Goal: Entertainment & Leisure: Consume media (video, audio)

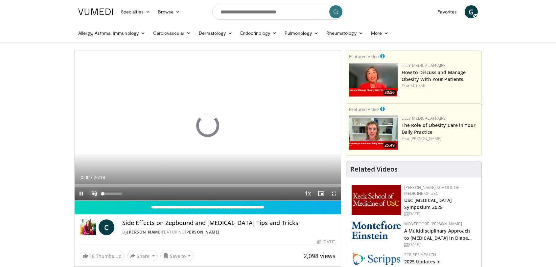
click at [93, 192] on span "Video Player" at bounding box center [94, 193] width 13 height 13
click at [97, 185] on div "Loaded : 0.00% 02:18 00:00" at bounding box center [208, 186] width 266 height 3
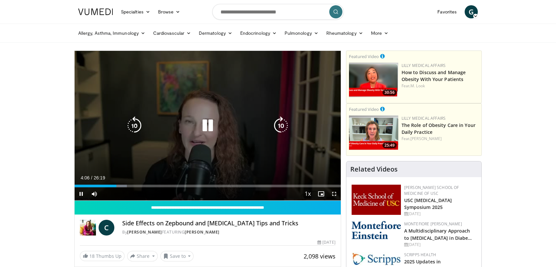
drag, startPoint x: 207, startPoint y: 125, endPoint x: 199, endPoint y: 118, distance: 10.0
click at [207, 125] on icon "Video Player" at bounding box center [207, 126] width 18 height 18
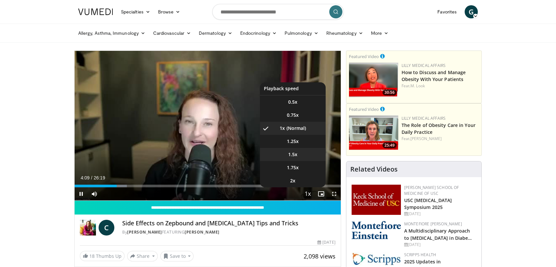
click at [295, 156] on span "1.5x" at bounding box center [292, 154] width 9 height 7
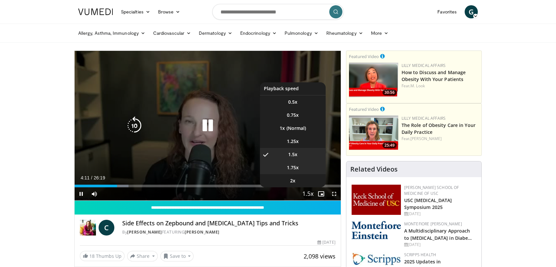
click at [289, 168] on span "1.75x" at bounding box center [293, 168] width 12 height 7
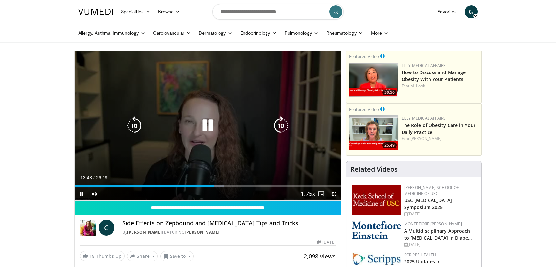
click at [132, 127] on icon "Video Player" at bounding box center [134, 126] width 18 height 18
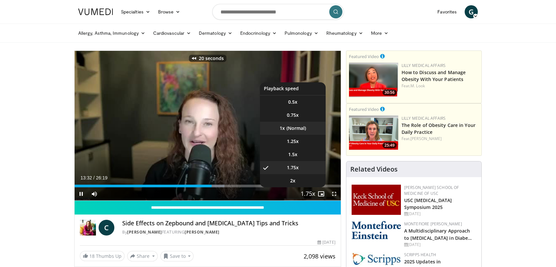
click at [295, 128] on li "1x" at bounding box center [293, 128] width 66 height 13
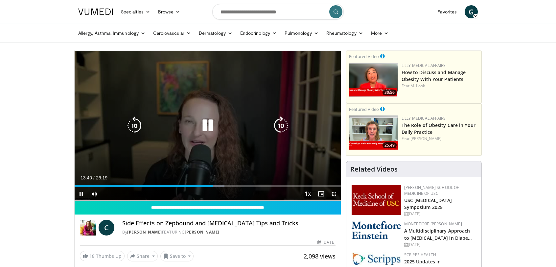
click at [138, 129] on icon "Video Player" at bounding box center [134, 126] width 18 height 18
click at [138, 128] on icon "Video Player" at bounding box center [134, 126] width 18 height 18
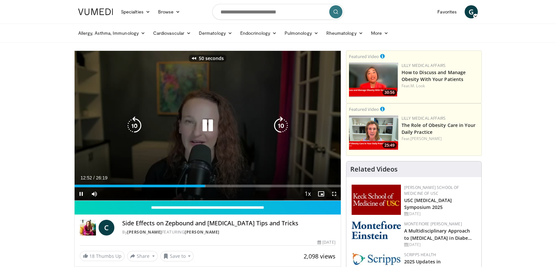
click at [138, 128] on icon "Video Player" at bounding box center [134, 126] width 18 height 18
click at [135, 123] on icon "Video Player" at bounding box center [134, 126] width 18 height 18
click at [137, 124] on icon "Video Player" at bounding box center [134, 126] width 18 height 18
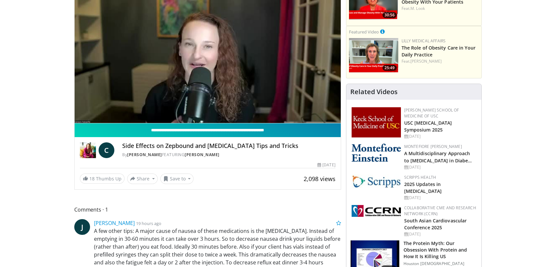
scroll to position [131, 0]
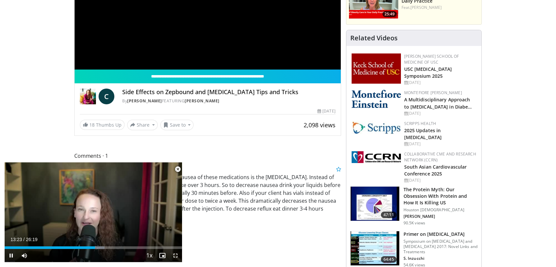
click at [177, 168] on span "Video Player" at bounding box center [177, 169] width 13 height 13
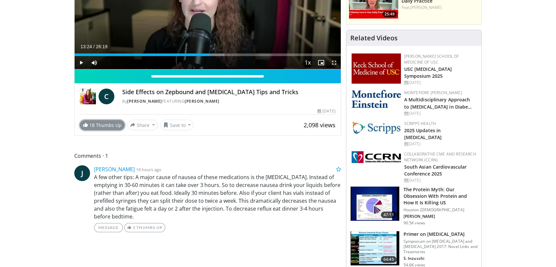
click at [106, 127] on link "18 Thumbs Up" at bounding box center [102, 125] width 45 height 10
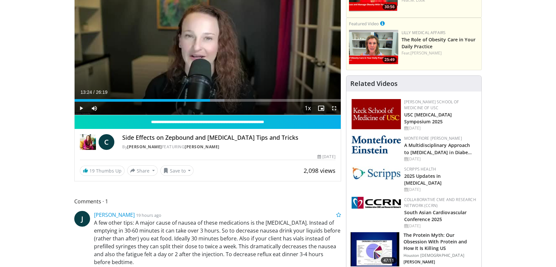
scroll to position [66, 0]
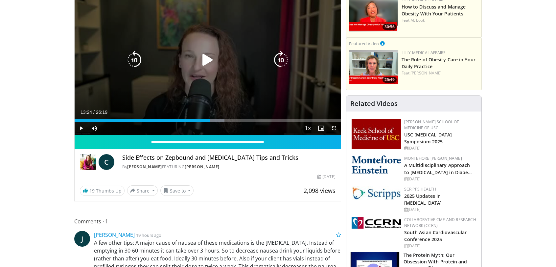
click at [208, 59] on icon "Video Player" at bounding box center [207, 60] width 18 height 18
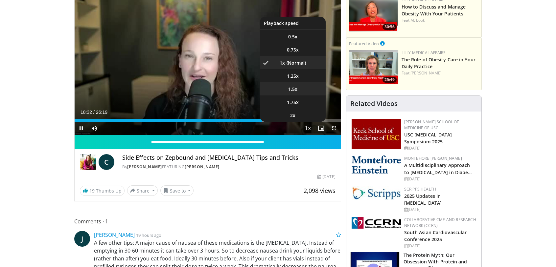
click at [299, 92] on li "1.5x" at bounding box center [293, 88] width 66 height 13
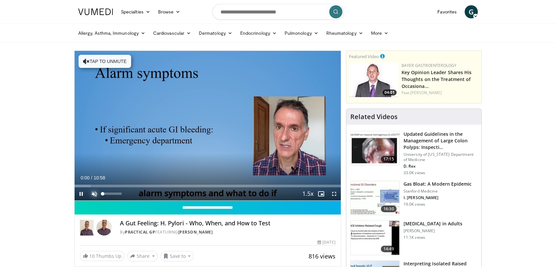
click at [92, 193] on span "Video Player" at bounding box center [94, 194] width 13 height 13
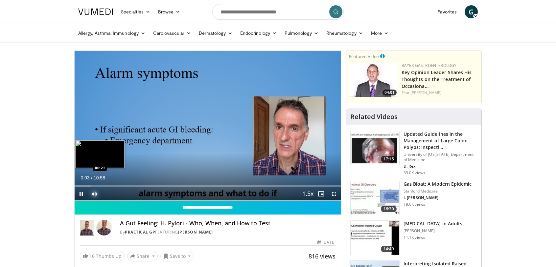
click at [86, 185] on div "Progress Bar" at bounding box center [83, 186] width 16 height 3
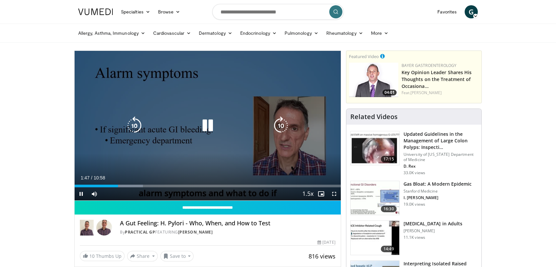
click at [134, 125] on icon "Video Player" at bounding box center [134, 126] width 18 height 18
click at [133, 126] on icon "Video Player" at bounding box center [134, 126] width 18 height 18
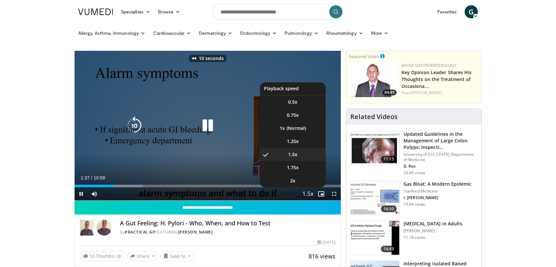
click at [307, 193] on span "Video Player" at bounding box center [307, 194] width 9 height 13
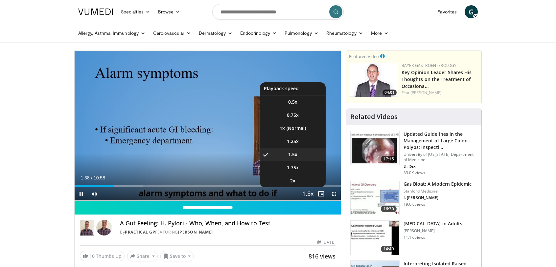
click at [307, 191] on span "Video Player" at bounding box center [307, 194] width 9 height 13
click at [309, 191] on span "Video Player" at bounding box center [307, 194] width 9 height 13
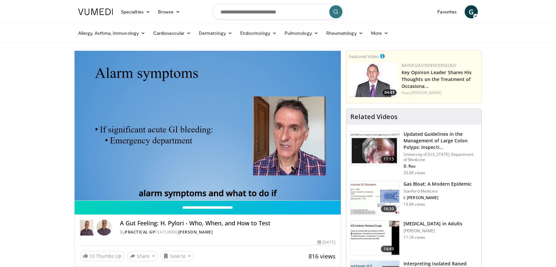
click at [309, 191] on div "10 seconds Tap to unmute" at bounding box center [208, 126] width 266 height 150
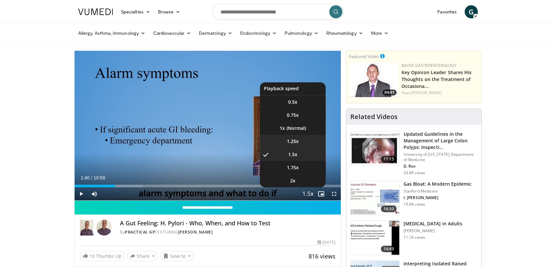
click at [297, 142] on span "1.25x" at bounding box center [293, 141] width 12 height 7
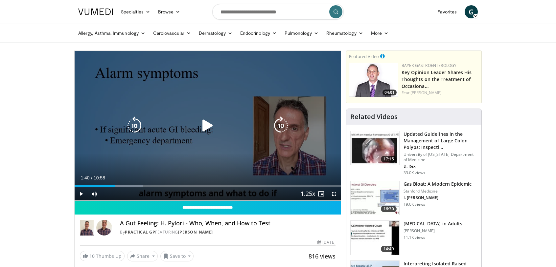
click at [200, 127] on icon "Video Player" at bounding box center [207, 126] width 18 height 18
click at [138, 126] on icon "Video Player" at bounding box center [134, 126] width 18 height 18
click at [138, 125] on icon "Video Player" at bounding box center [134, 126] width 18 height 18
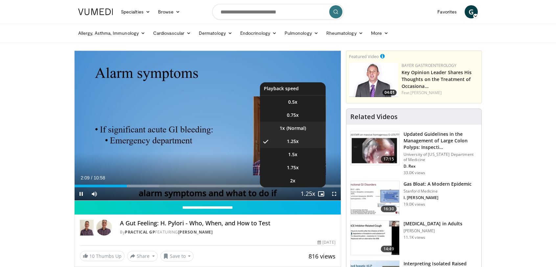
click at [300, 129] on li "1x" at bounding box center [293, 128] width 66 height 13
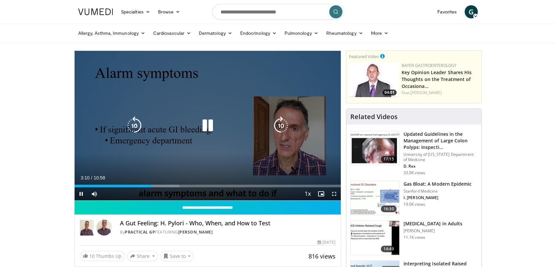
click at [137, 126] on icon "Video Player" at bounding box center [134, 126] width 18 height 18
click at [135, 125] on icon "Video Player" at bounding box center [134, 126] width 18 height 18
click at [135, 126] on icon "Video Player" at bounding box center [134, 126] width 18 height 18
click at [207, 124] on icon "Video Player" at bounding box center [207, 126] width 18 height 18
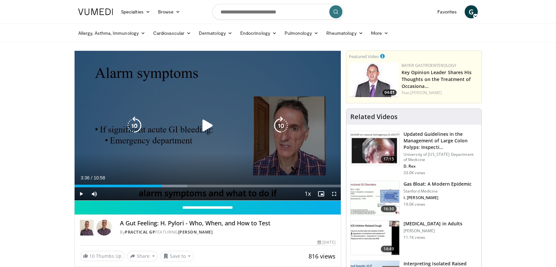
drag, startPoint x: 202, startPoint y: 125, endPoint x: 206, endPoint y: 125, distance: 3.3
click at [203, 125] on icon "Video Player" at bounding box center [207, 126] width 18 height 18
click at [211, 122] on icon "Video Player" at bounding box center [207, 126] width 18 height 18
click at [207, 124] on icon "Video Player" at bounding box center [207, 126] width 18 height 18
click at [212, 129] on icon "Video Player" at bounding box center [207, 126] width 18 height 18
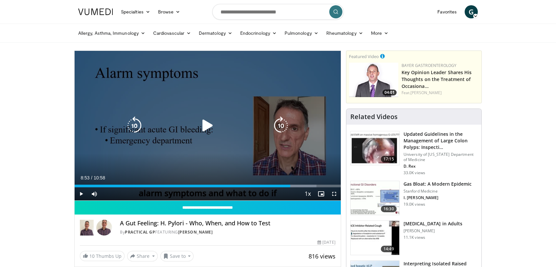
click at [212, 124] on icon "Video Player" at bounding box center [207, 126] width 18 height 18
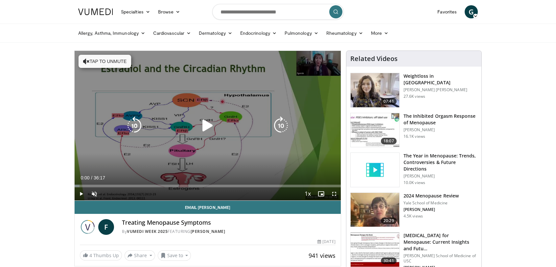
click at [202, 125] on icon "Video Player" at bounding box center [207, 126] width 18 height 18
click at [92, 193] on span "Video Player" at bounding box center [94, 194] width 13 height 13
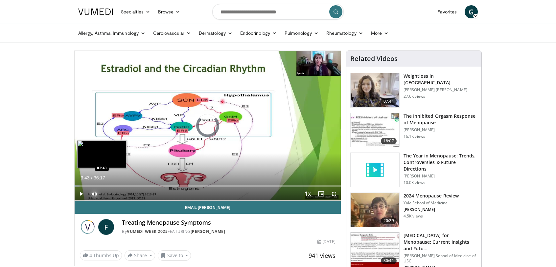
click at [102, 186] on div "Loaded : 1.82% 00:04 03:43" at bounding box center [208, 186] width 266 height 3
click at [87, 186] on div "01:42" at bounding box center [88, 186] width 27 height 3
click at [92, 186] on div "Progress Bar" at bounding box center [91, 186] width 8 height 3
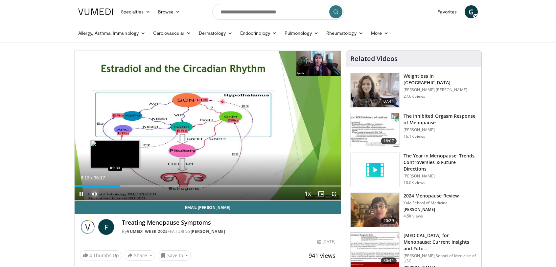
click at [115, 186] on div "Loaded : 20.05% 06:13 05:30" at bounding box center [208, 186] width 266 height 3
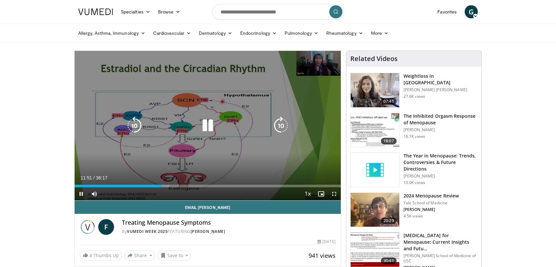
click at [212, 127] on icon "Video Player" at bounding box center [207, 126] width 18 height 18
